Goal: Task Accomplishment & Management: Use online tool/utility

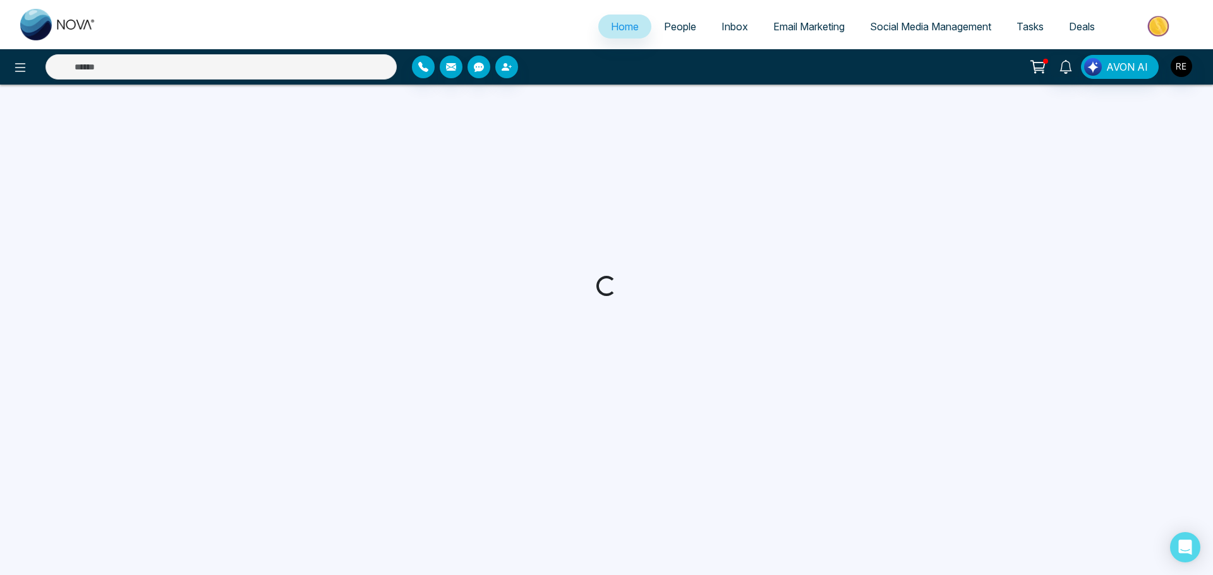
select select "*"
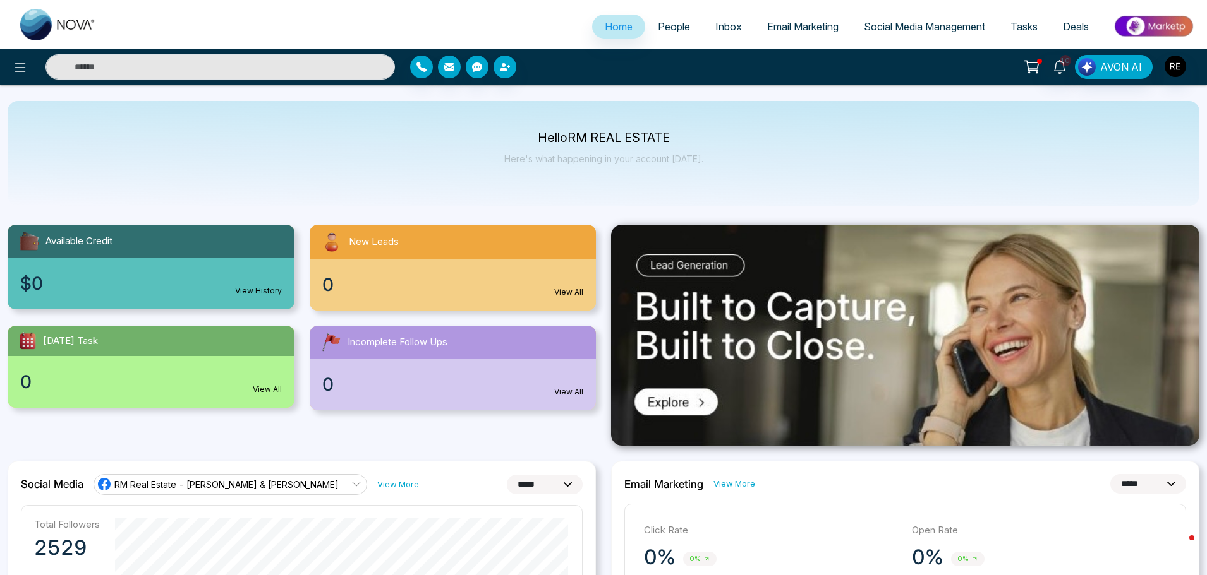
click at [876, 32] on span "Social Media Management" at bounding box center [924, 26] width 121 height 13
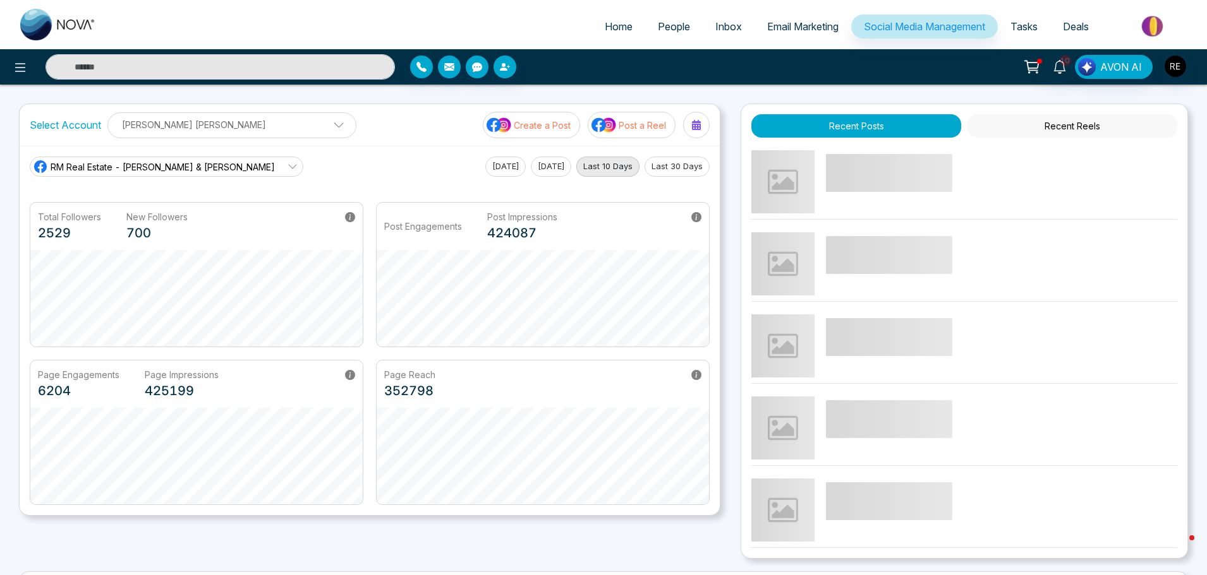
click at [35, 378] on div "Page Engagements 6204 Page Impressions 425199" at bounding box center [196, 384] width 332 height 47
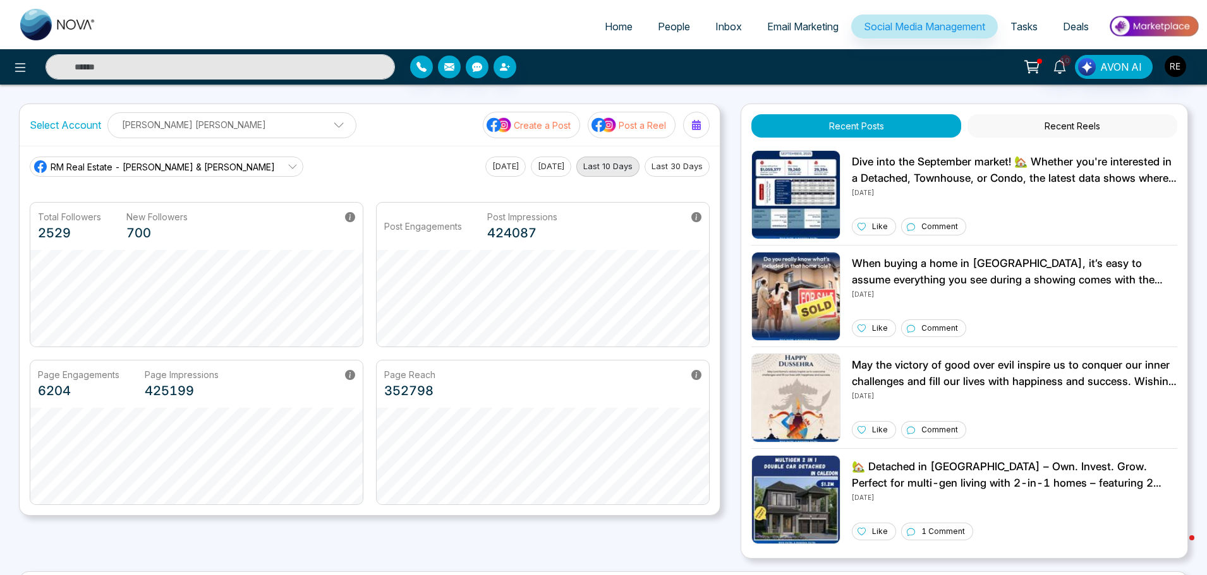
scroll to position [241, 0]
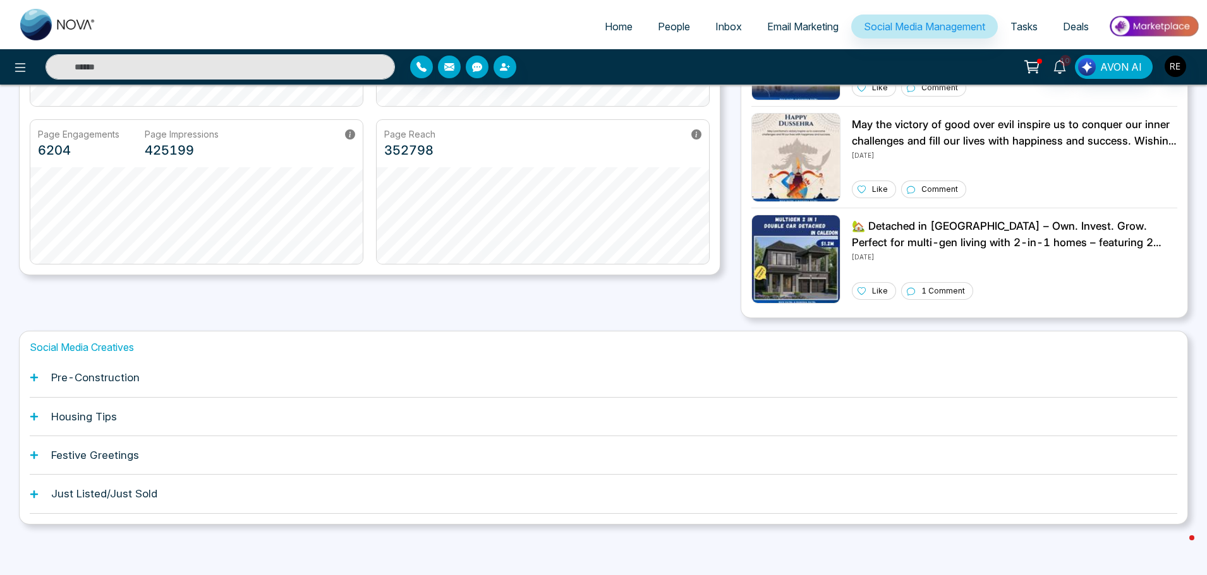
click at [30, 377] on icon at bounding box center [34, 377] width 9 height 9
click at [34, 377] on icon at bounding box center [34, 378] width 8 height 8
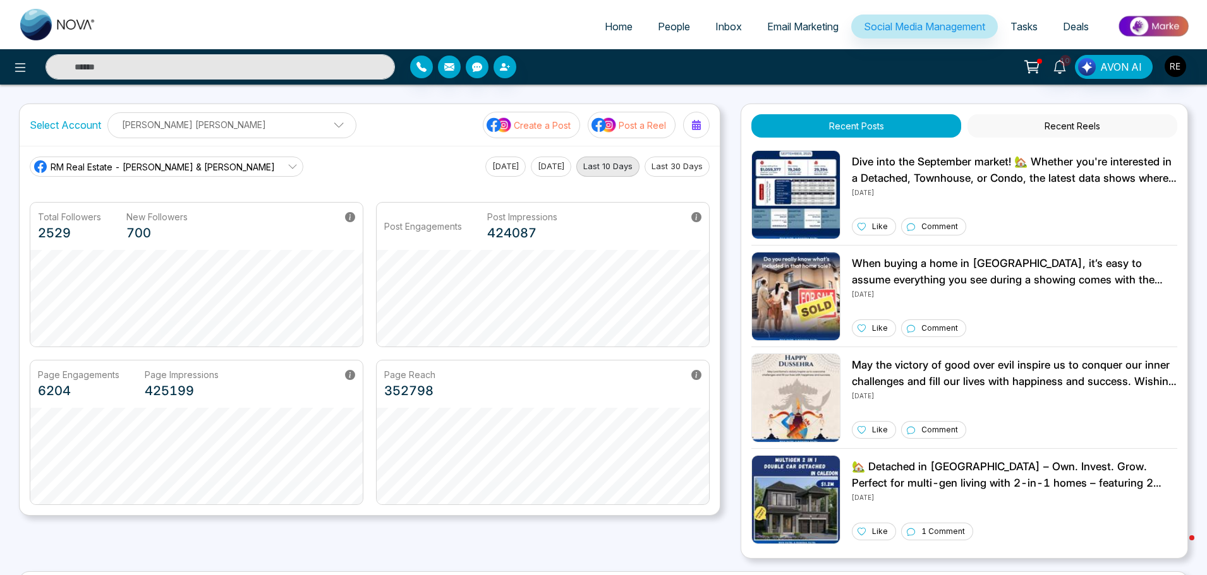
click at [34, 377] on div "Page Engagements 6204 Page Impressions 425199" at bounding box center [196, 384] width 332 height 47
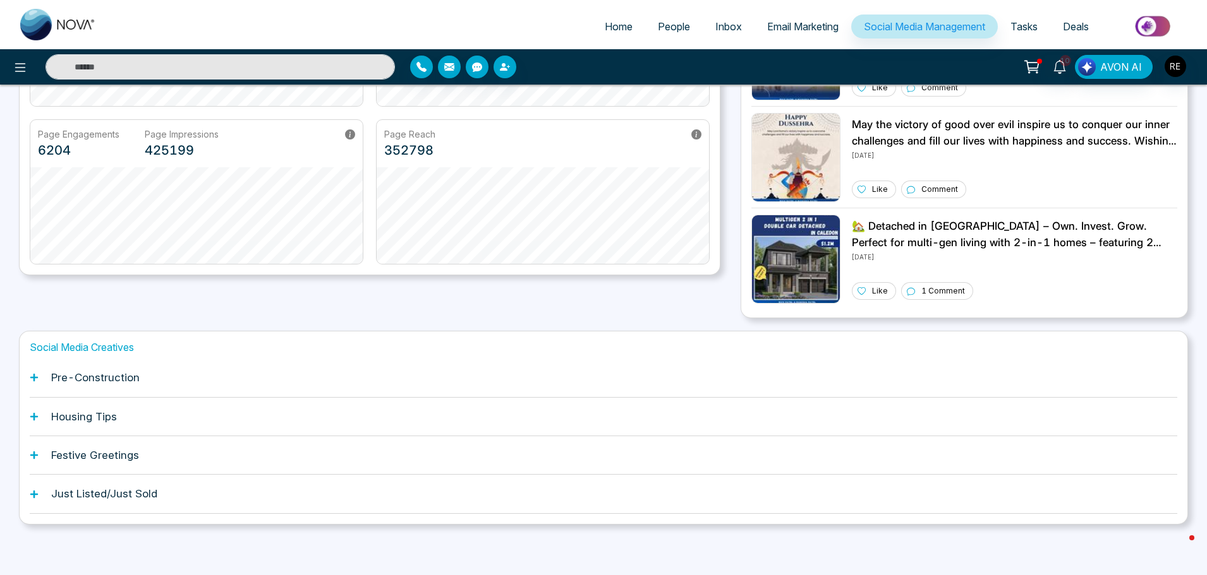
click at [33, 376] on icon at bounding box center [34, 377] width 9 height 9
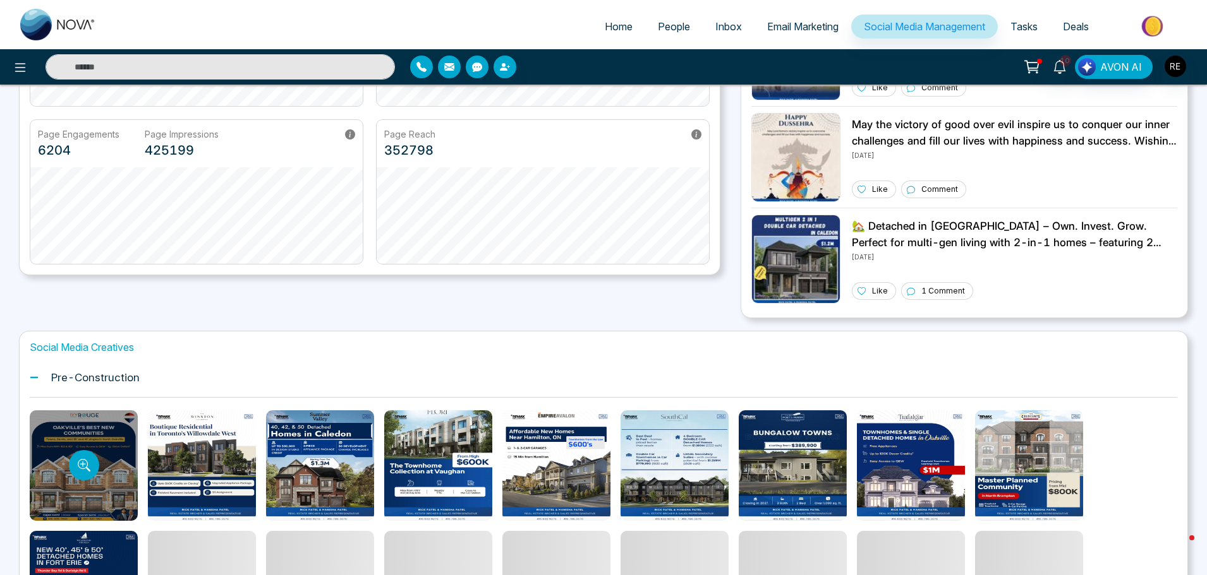
click at [110, 517] on div at bounding box center [84, 466] width 108 height 111
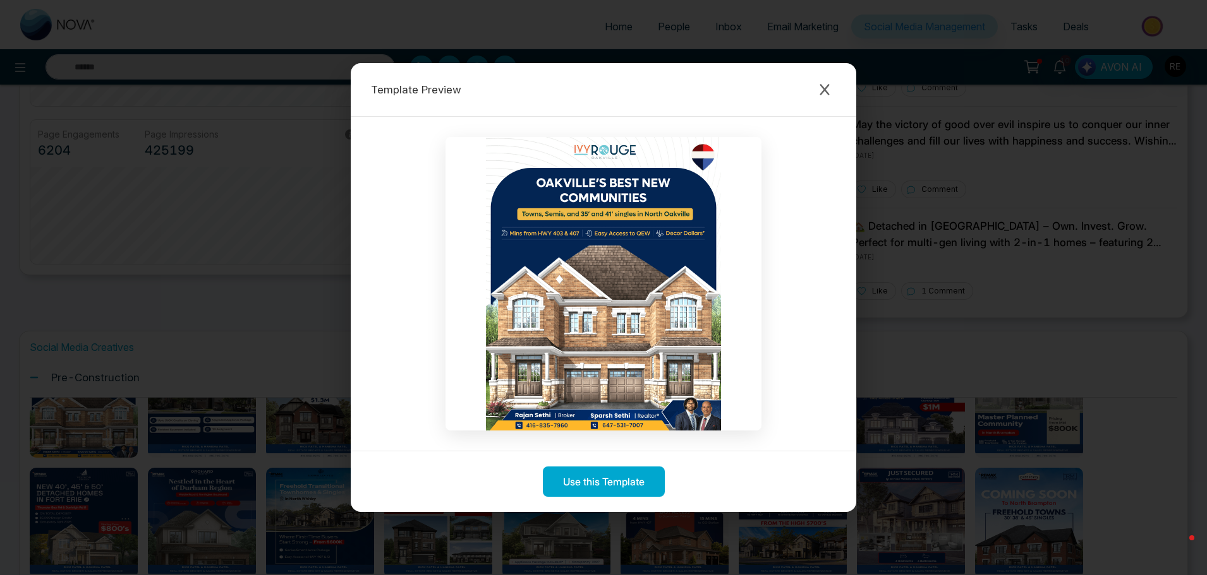
click at [816, 93] on button "Close modal" at bounding box center [824, 89] width 23 height 23
click at [826, 90] on icon "Close modal" at bounding box center [823, 89] width 9 height 11
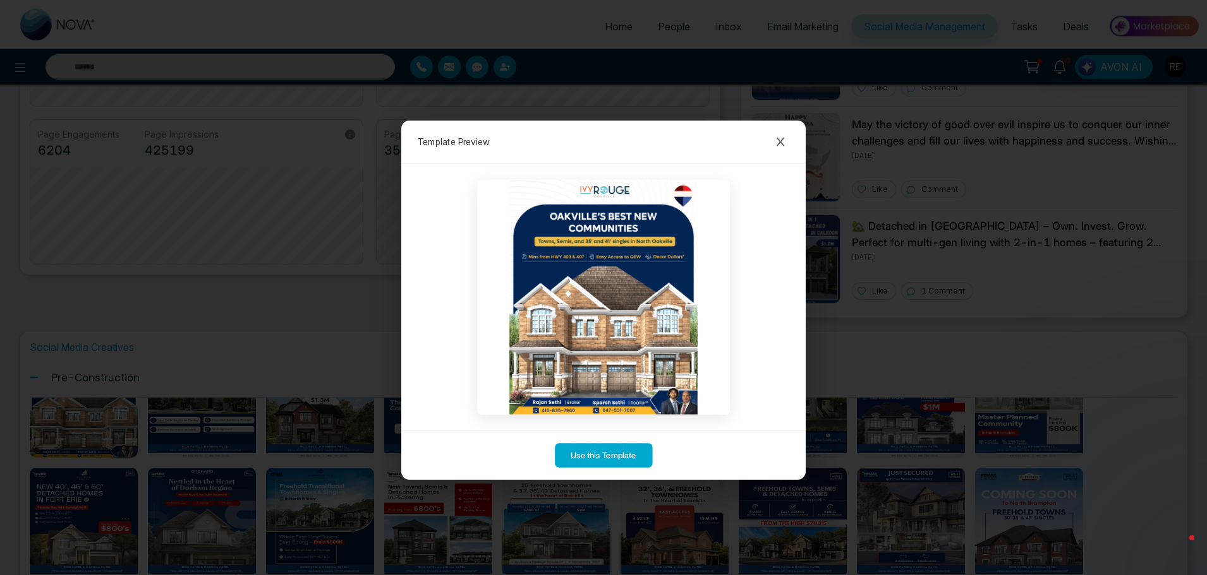
click at [33, 416] on div "Template Preview Use this Template" at bounding box center [603, 287] width 1207 height 575
